Goal: Information Seeking & Learning: Check status

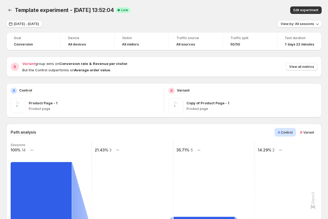
scroll to position [71, 0]
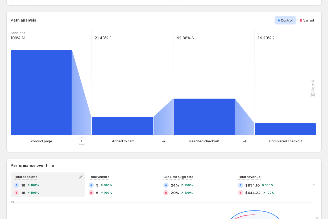
scroll to position [109, 0]
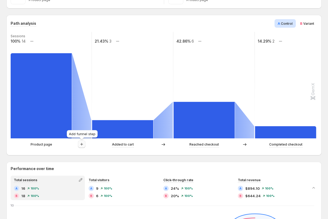
click at [83, 144] on icon "button" at bounding box center [81, 144] width 3 height 3
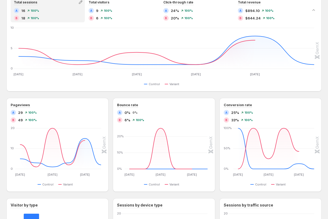
scroll to position [193, 0]
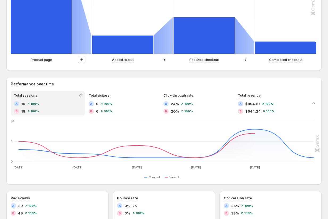
click at [69, 67] on div "Path analysis A Control B Variant Sessions 100% 14 21.43% 3 42.86% 6 14.29% 2 P…" at bounding box center [163, 0] width 315 height 140
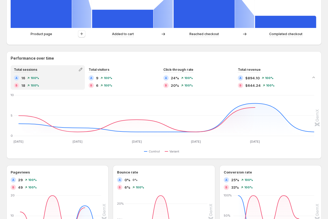
scroll to position [223, 0]
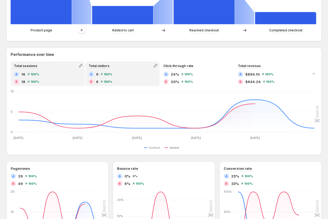
click at [126, 78] on div "A 9 100% B 6 100%" at bounding box center [122, 77] width 68 height 13
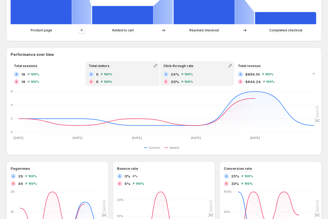
click at [205, 75] on div "A 24% 100%" at bounding box center [197, 73] width 68 height 5
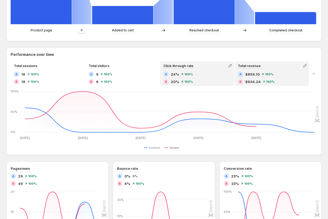
click at [279, 75] on div "A $894.10 100%" at bounding box center [272, 73] width 68 height 5
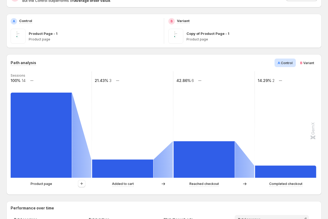
scroll to position [79, 0]
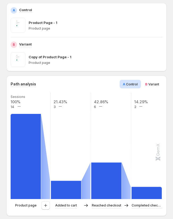
scroll to position [35, 0]
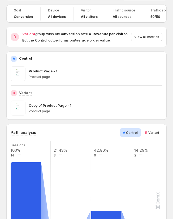
click at [151, 130] on span "B Variant" at bounding box center [152, 132] width 14 height 5
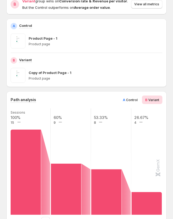
scroll to position [18, 0]
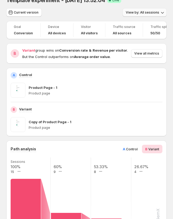
click at [147, 11] on span "View by: All sessions" at bounding box center [142, 12] width 33 height 4
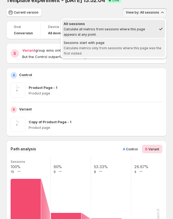
click at [141, 45] on div "Sessions start with page" at bounding box center [114, 42] width 100 height 5
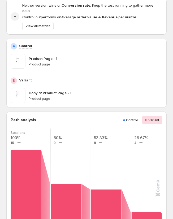
scroll to position [65, 0]
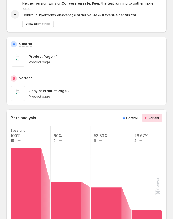
click at [132, 116] on span "Control" at bounding box center [132, 118] width 12 height 4
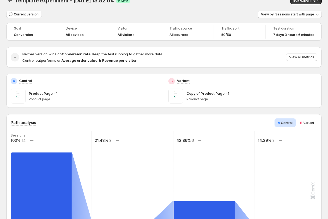
scroll to position [0, 0]
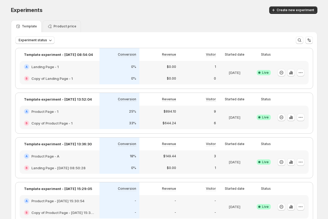
click at [57, 26] on p "Product price" at bounding box center [64, 26] width 23 height 4
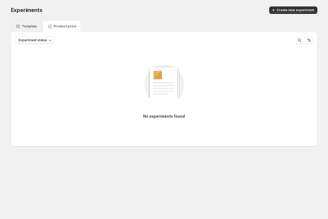
click at [27, 31] on div "Template" at bounding box center [26, 26] width 31 height 12
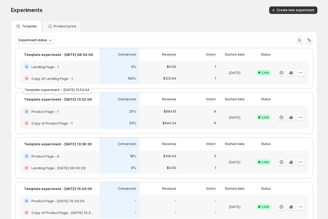
click at [56, 100] on p "Template experiment - [DATE] 13:52:04" at bounding box center [58, 98] width 68 height 5
click at [48, 112] on h2 "Product Page - 1" at bounding box center [44, 111] width 27 height 5
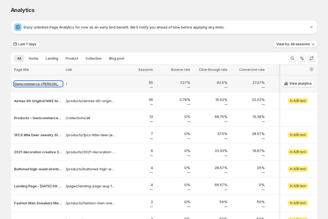
click at [34, 83] on p "Gemcommerce-[PERSON_NAME]-dev" at bounding box center [38, 83] width 48 height 5
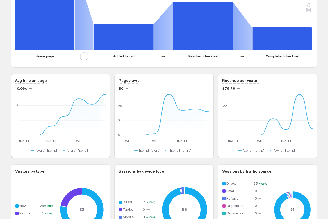
scroll to position [23, 0]
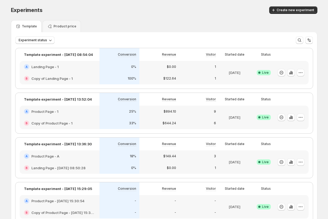
click at [50, 72] on div "A Landing Page - 1" at bounding box center [60, 67] width 80 height 12
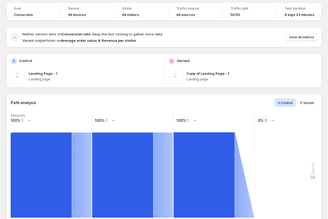
scroll to position [33, 0]
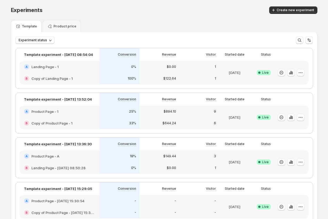
click at [66, 115] on div "A Product Page - 1" at bounding box center [60, 111] width 80 height 12
